Goal: Transaction & Acquisition: Purchase product/service

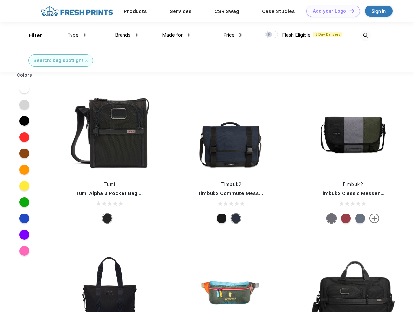
click at [330, 11] on link "Add your Logo Design Tool" at bounding box center [333, 11] width 54 height 11
click at [0, 0] on div "Design Tool" at bounding box center [0, 0] width 0 height 0
click at [348, 11] on link "Add your Logo Design Tool" at bounding box center [333, 11] width 54 height 11
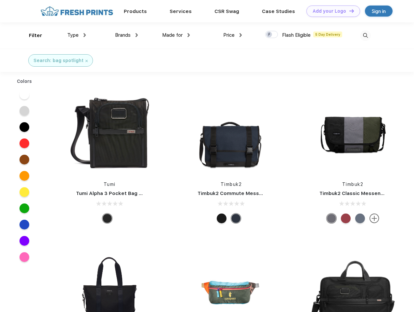
click at [31, 35] on div "Filter" at bounding box center [35, 35] width 13 height 7
click at [77, 35] on span "Type" at bounding box center [72, 35] width 11 height 6
click at [126, 35] on span "Brands" at bounding box center [123, 35] width 16 height 6
click at [176, 35] on span "Made for" at bounding box center [172, 35] width 20 height 6
click at [232, 35] on span "Price" at bounding box center [228, 35] width 11 height 6
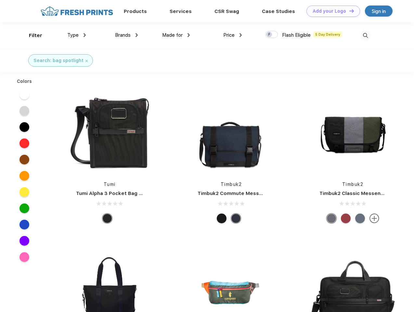
click at [271, 35] on div at bounding box center [271, 34] width 13 height 7
click at [269, 35] on input "checkbox" at bounding box center [267, 33] width 4 height 4
click at [365, 35] on img at bounding box center [365, 35] width 11 height 11
